Goal: Register for event/course

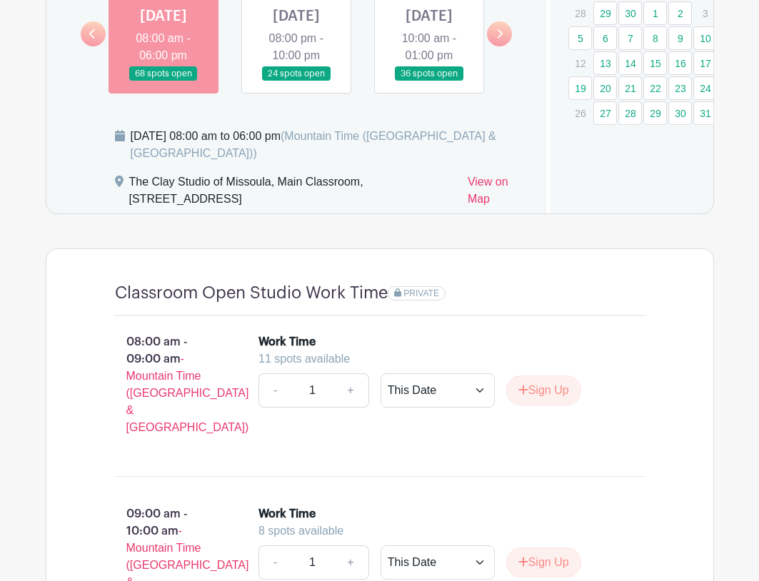
scroll to position [999, 0]
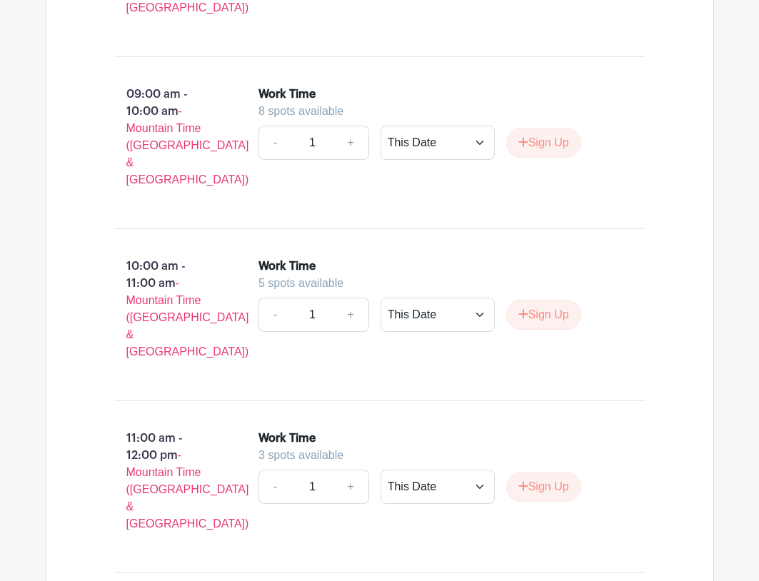
scroll to position [1356, 0]
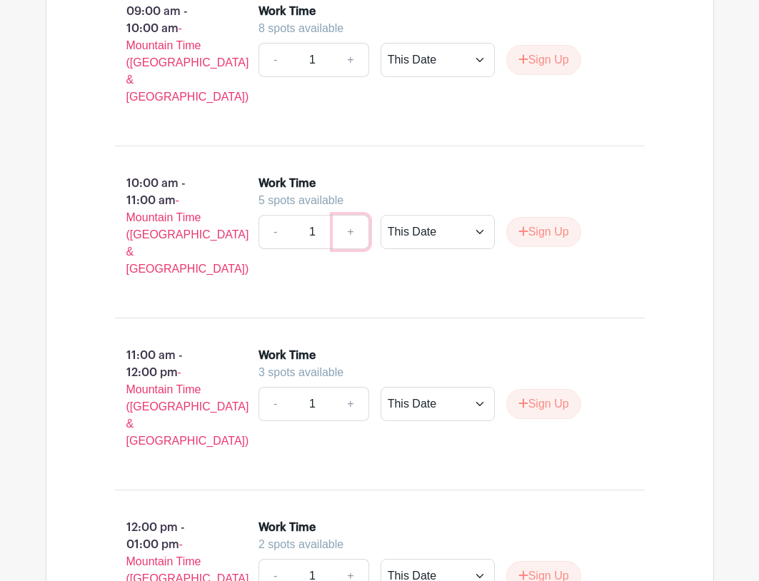
click at [360, 223] on link "+" at bounding box center [351, 232] width 36 height 34
click at [270, 221] on link "-" at bounding box center [274, 232] width 33 height 34
type input "1"
click at [539, 225] on button "Sign Up" at bounding box center [543, 232] width 75 height 30
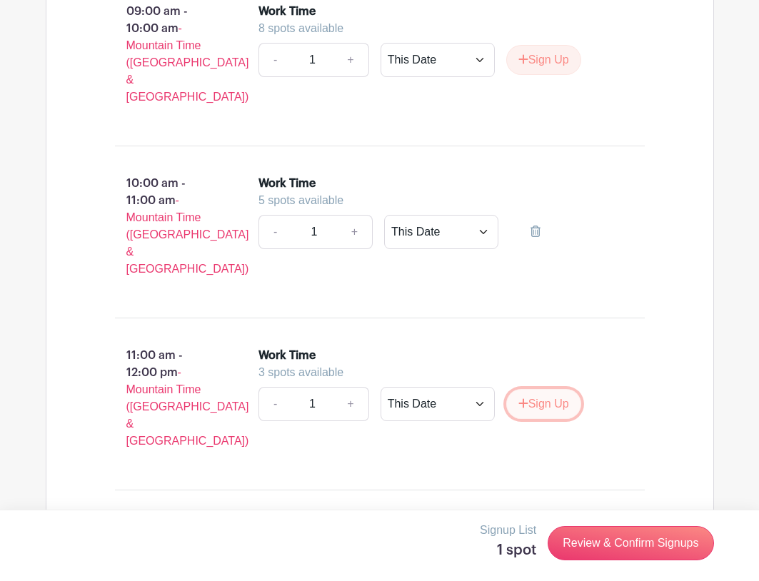
click at [544, 389] on button "Sign Up" at bounding box center [543, 404] width 75 height 30
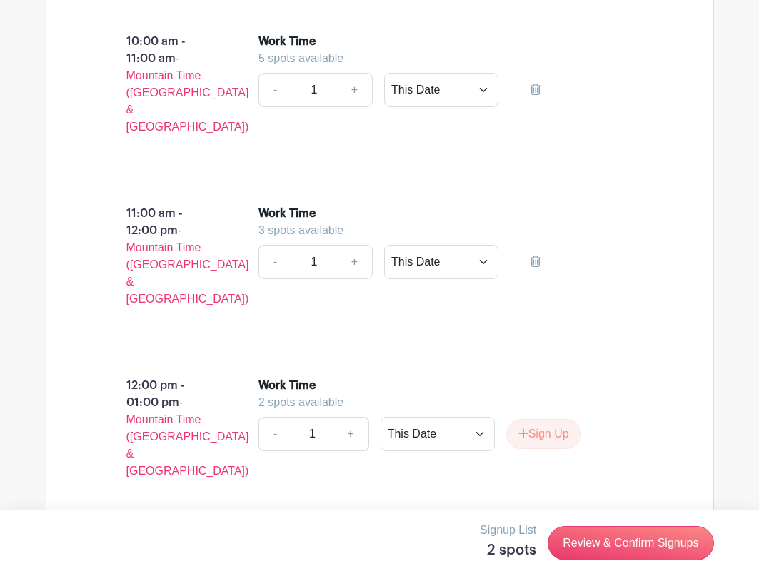
scroll to position [1499, 0]
click at [546, 418] on button "Sign Up" at bounding box center [543, 433] width 75 height 30
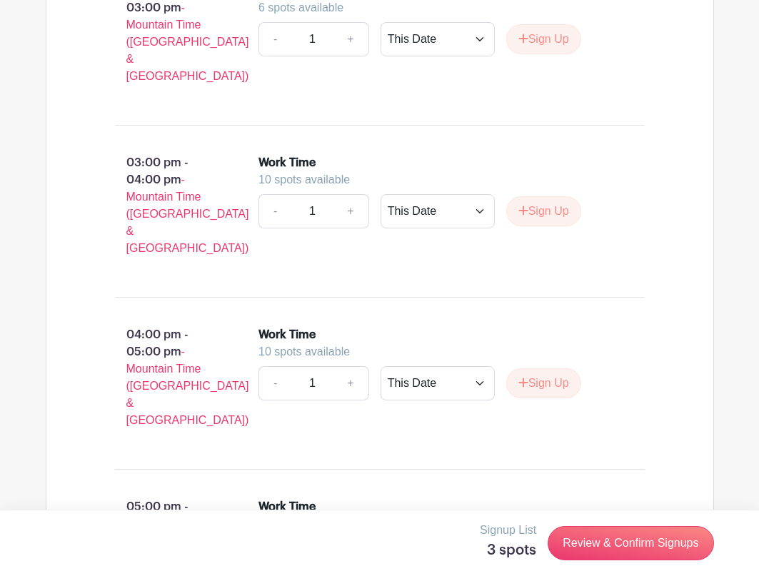
scroll to position [2212, 0]
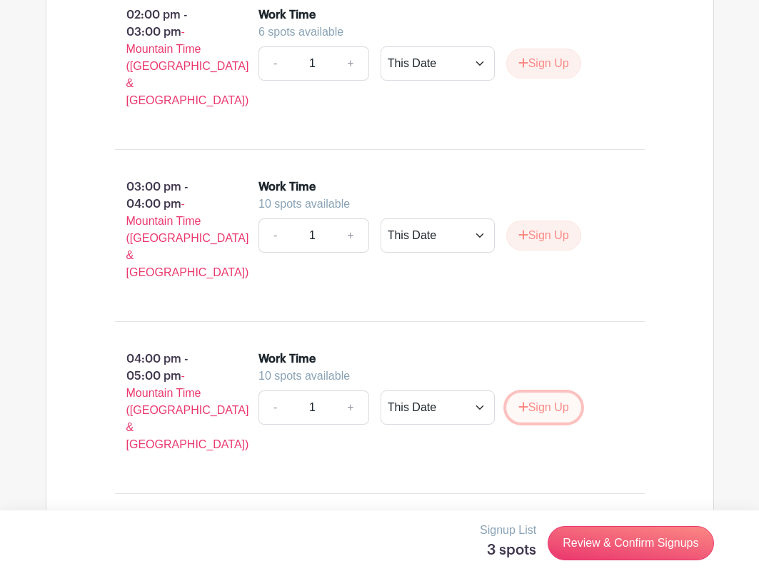
click at [549, 392] on button "Sign Up" at bounding box center [543, 407] width 75 height 30
click at [548, 564] on button "Sign Up" at bounding box center [543, 579] width 75 height 30
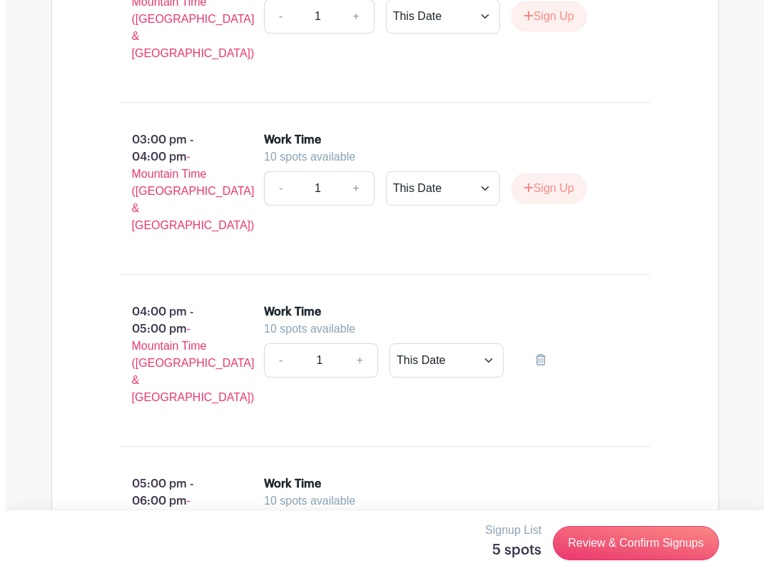
scroll to position [2284, 0]
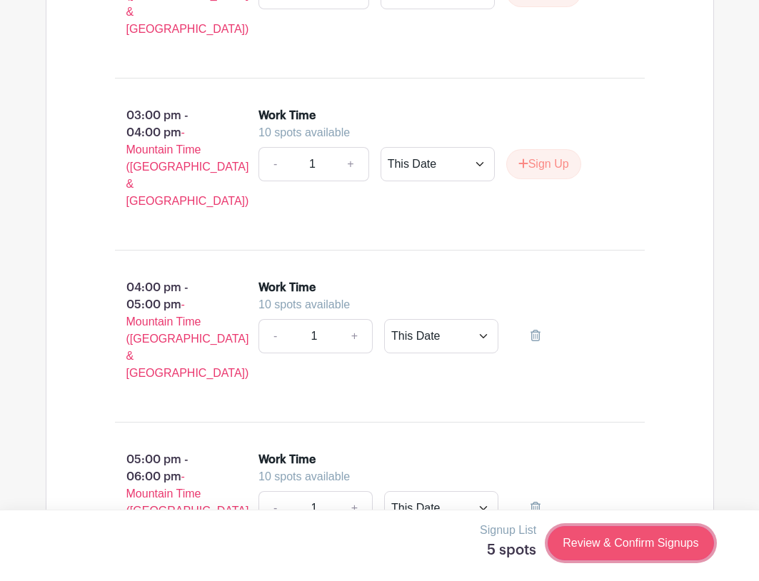
click at [633, 543] on link "Review & Confirm Signups" at bounding box center [630, 543] width 166 height 34
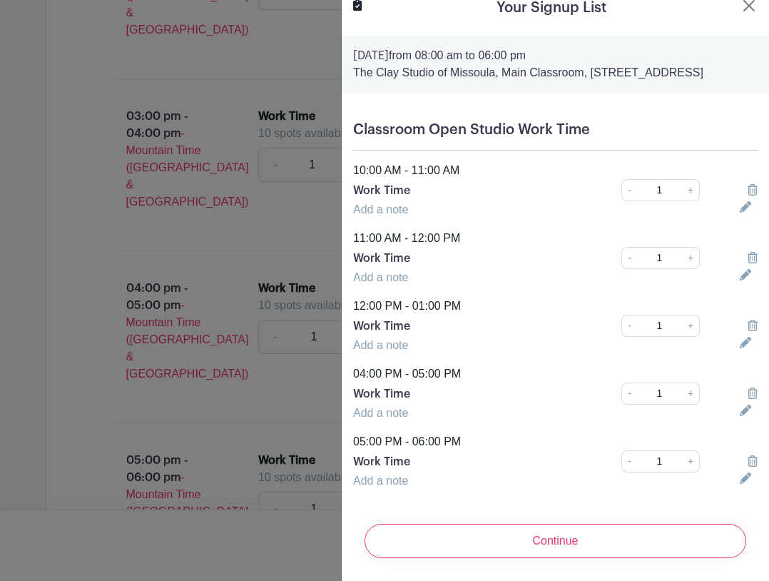
scroll to position [42, 0]
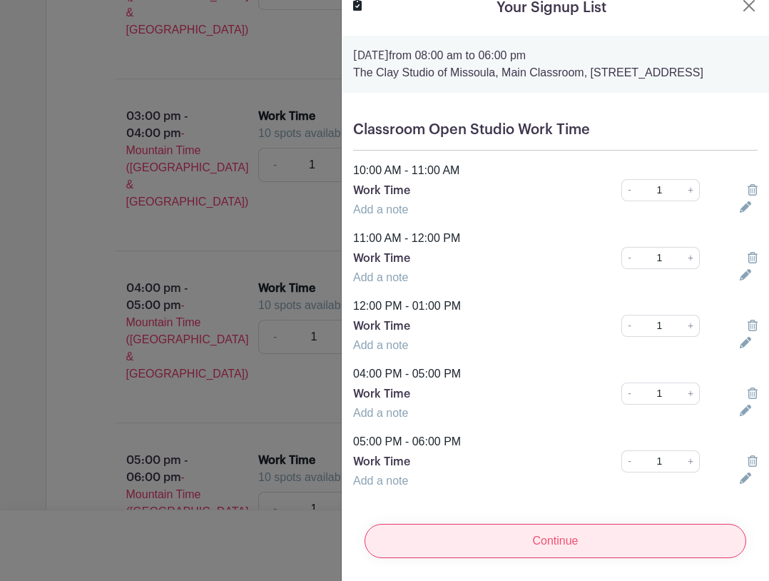
click at [554, 528] on input "Continue" at bounding box center [556, 541] width 382 height 34
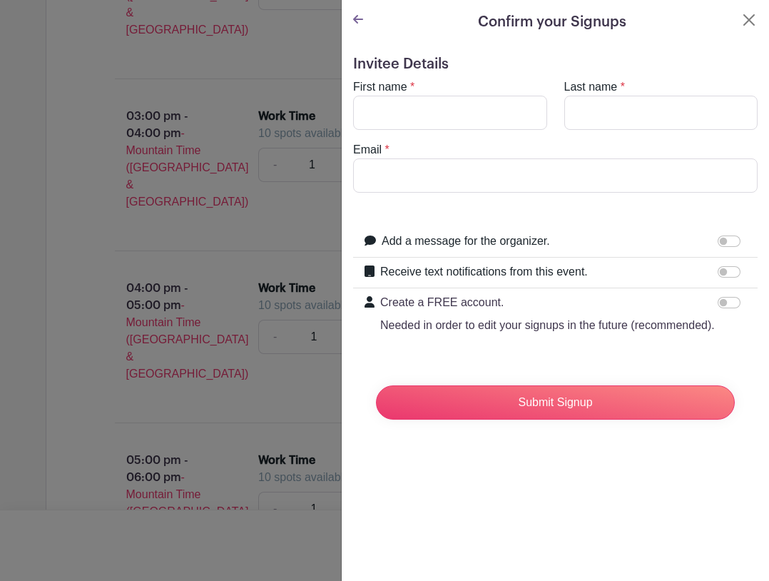
scroll to position [0, 0]
click at [457, 117] on input "First name" at bounding box center [450, 113] width 194 height 34
type input "corey"
type input "Dadds"
type input "coreytdadds@gmail.com"
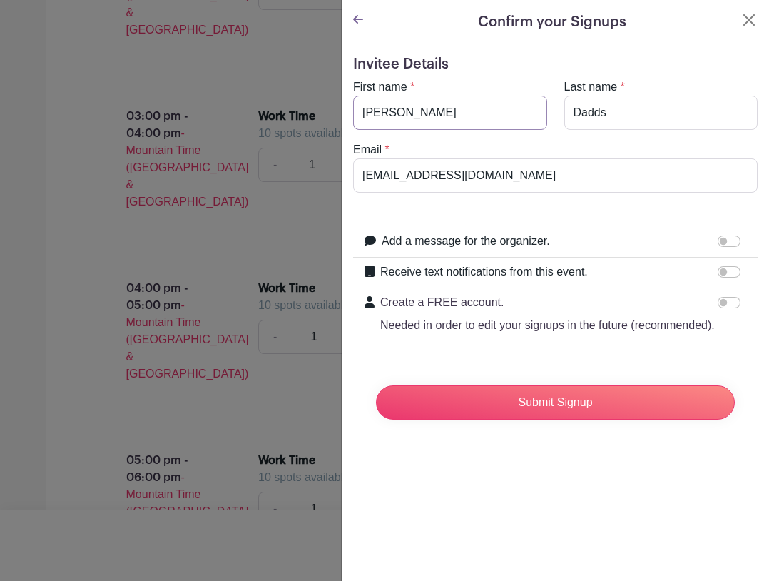
click at [367, 110] on input "corey" at bounding box center [450, 113] width 194 height 34
type input "Corey"
click at [482, 214] on form "Invitee Details First name * Corey Last name * Dadds Email * coreytdadds@gmail.…" at bounding box center [555, 243] width 405 height 375
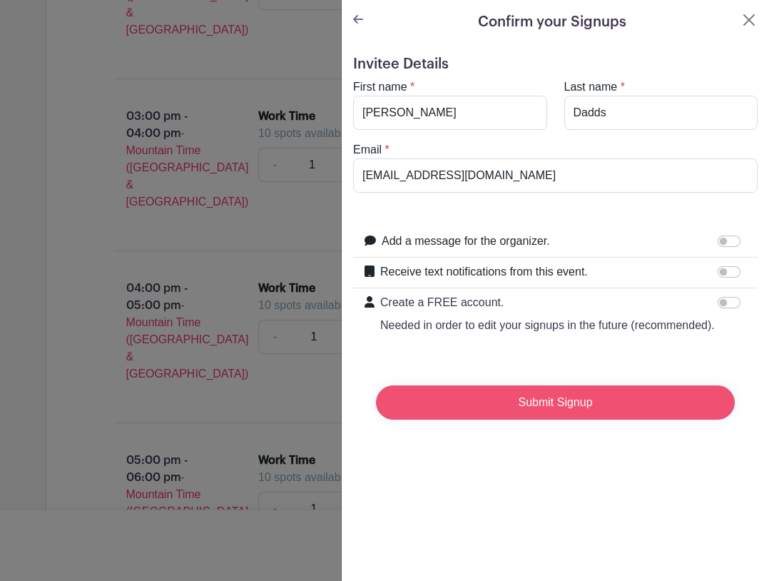
click at [557, 420] on input "Submit Signup" at bounding box center [555, 402] width 359 height 34
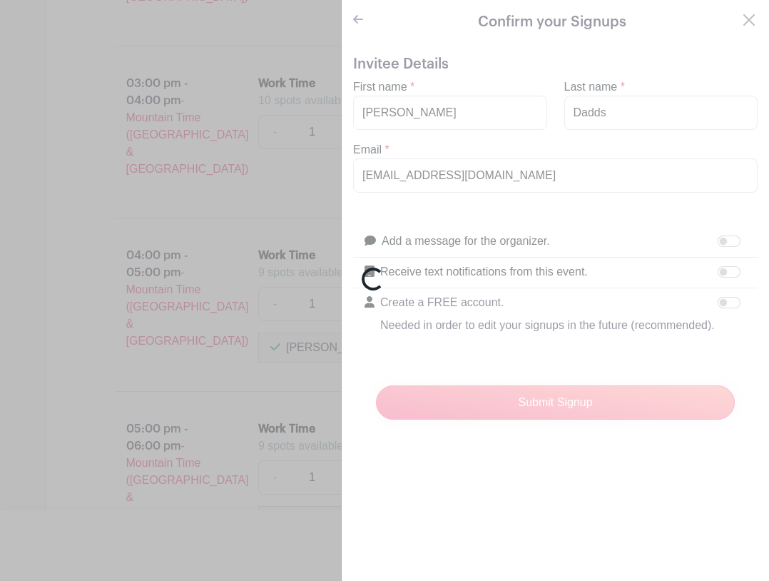
scroll to position [2339, 0]
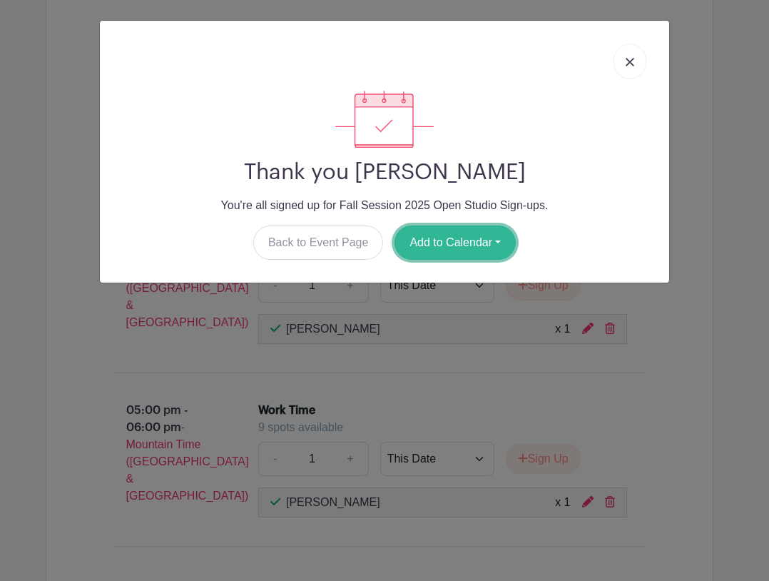
click at [452, 248] on button "Add to Calendar" at bounding box center [455, 243] width 121 height 34
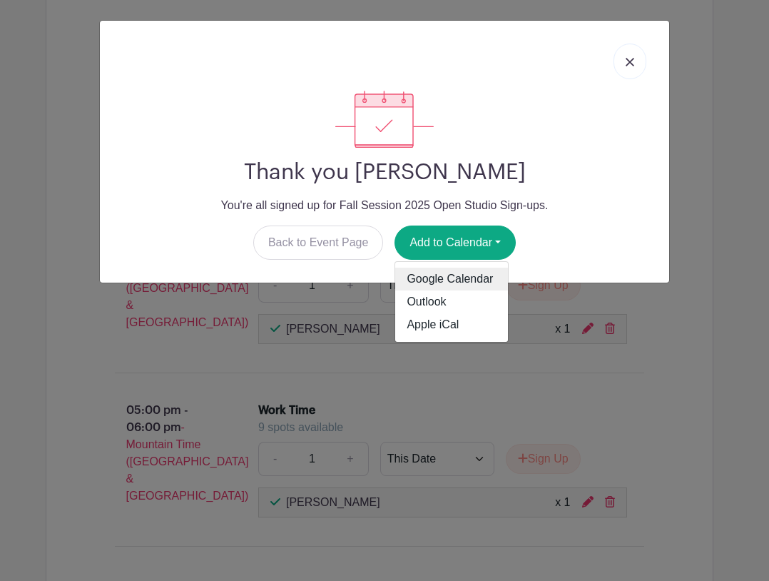
click at [440, 285] on link "Google Calendar" at bounding box center [451, 279] width 113 height 23
